Goal: Entertainment & Leisure: Consume media (video, audio)

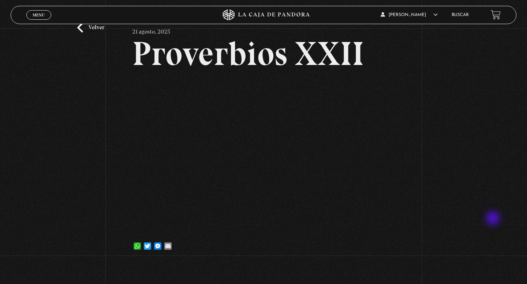
scroll to position [35, 0]
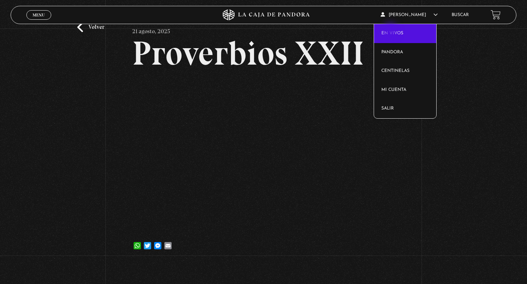
click at [391, 34] on link "En vivos" at bounding box center [405, 33] width 63 height 19
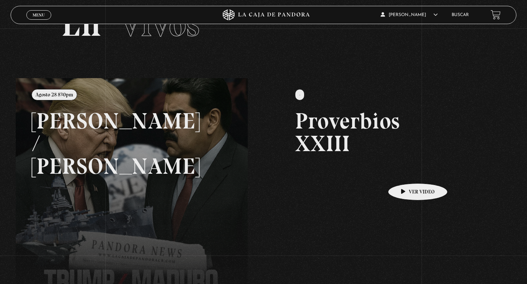
scroll to position [40, 0]
